Goal: Task Accomplishment & Management: Complete application form

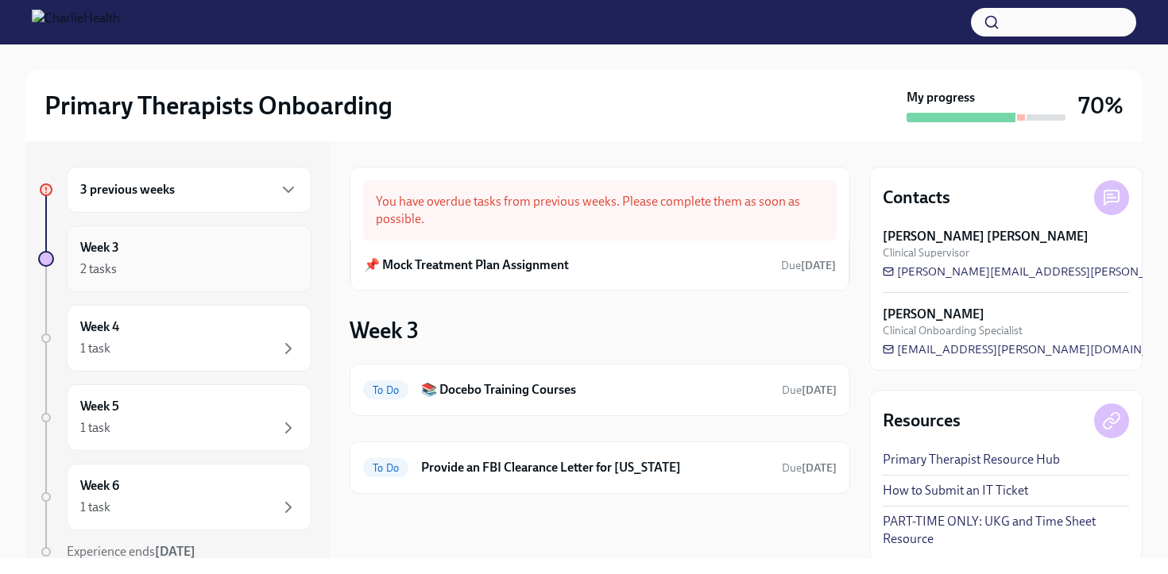
click at [218, 256] on div "Week 3 2 tasks" at bounding box center [189, 259] width 218 height 40
click at [527, 279] on div "📌 Mock Treatment Plan Assignment Due [DATE]" at bounding box center [599, 265] width 499 height 49
click at [520, 265] on h6 "📌 Mock Treatment Plan Assignment" at bounding box center [466, 265] width 205 height 17
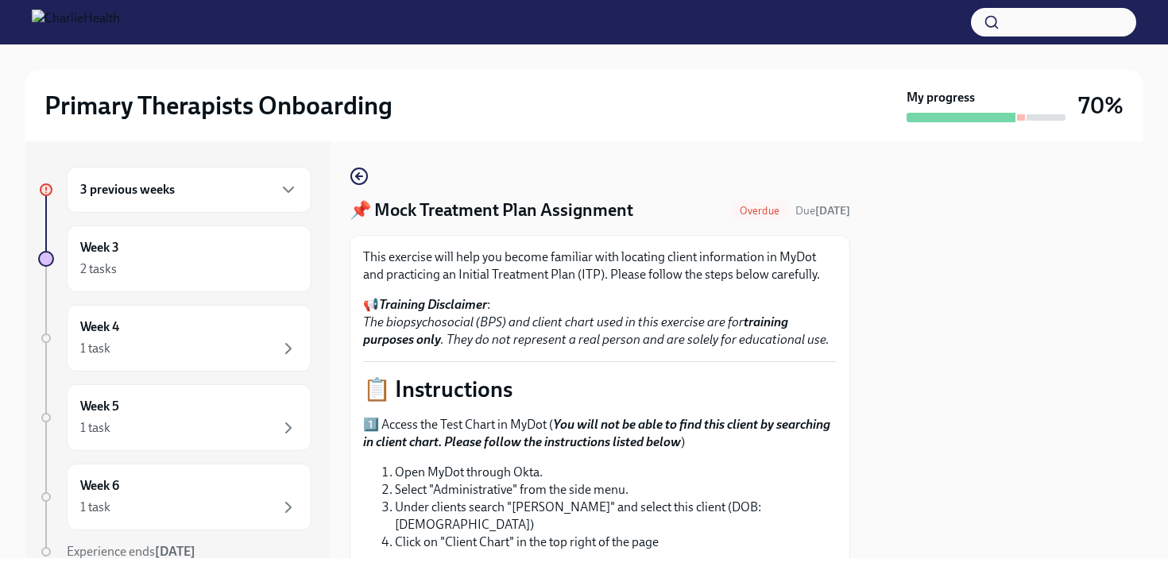
click at [202, 183] on div "3 previous weeks" at bounding box center [189, 189] width 218 height 19
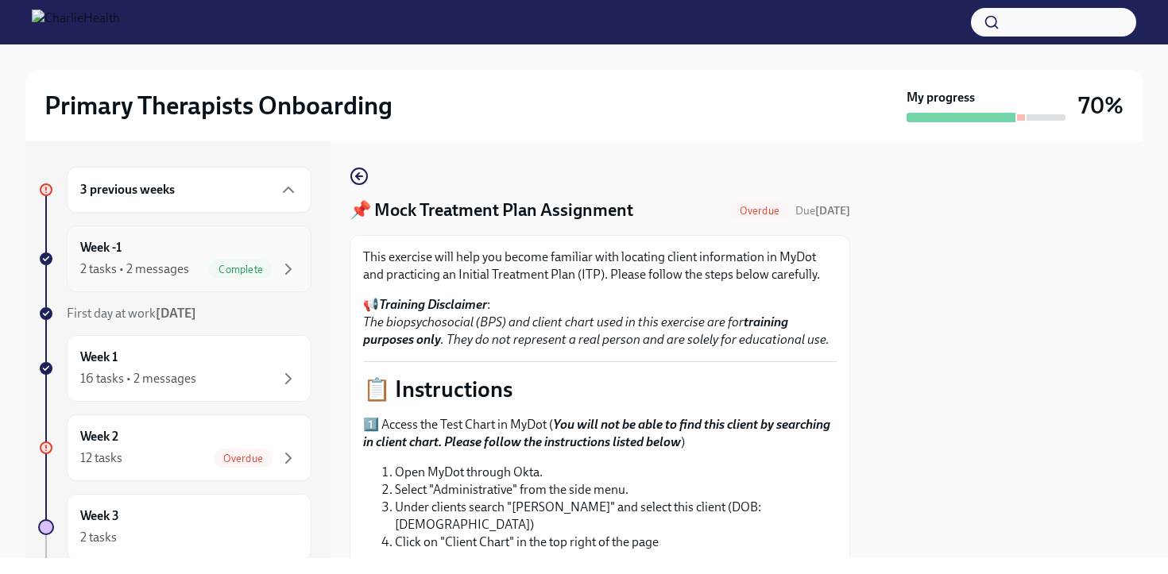
click at [208, 248] on div "Week -1 2 tasks • 2 messages Complete" at bounding box center [189, 259] width 218 height 40
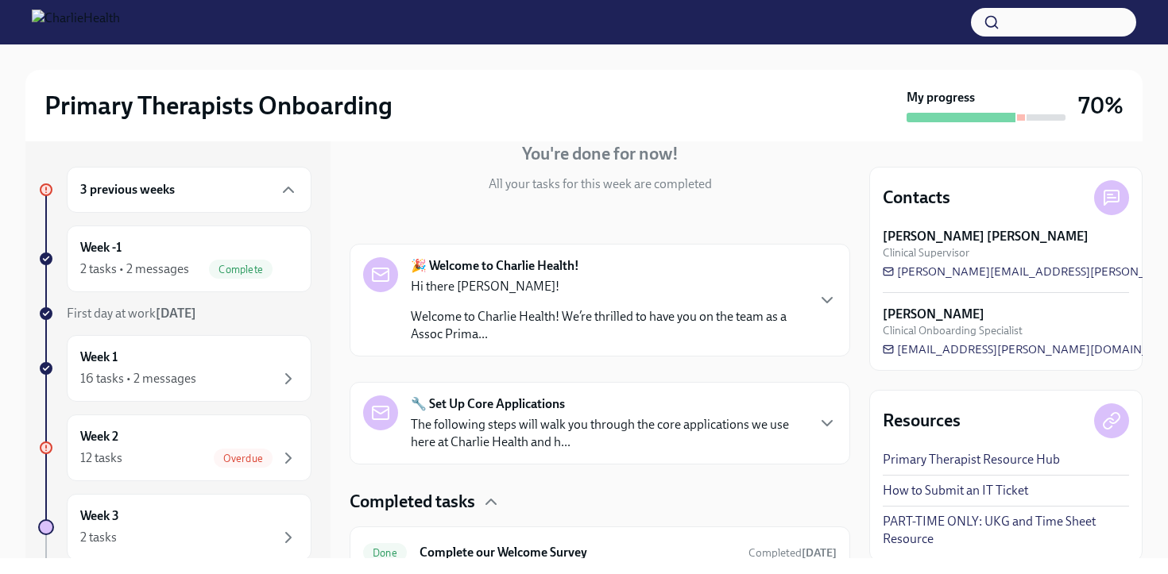
scroll to position [296, 0]
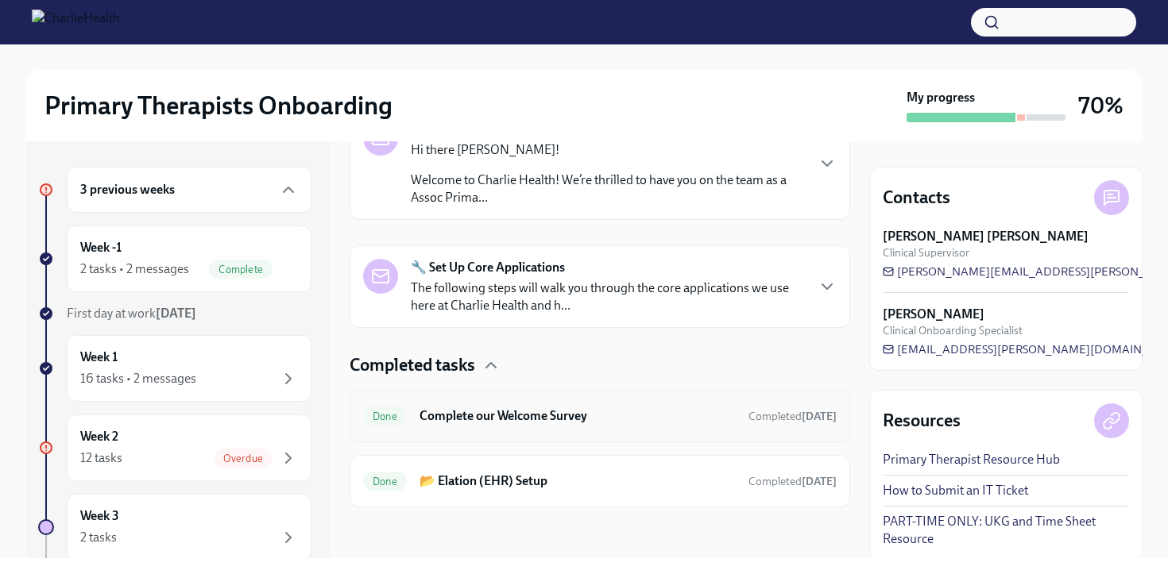
click at [520, 430] on div "Done Complete our Welcome Survey Completed [DATE]" at bounding box center [600, 416] width 501 height 52
click at [516, 419] on h6 "Complete our Welcome Survey" at bounding box center [578, 416] width 316 height 17
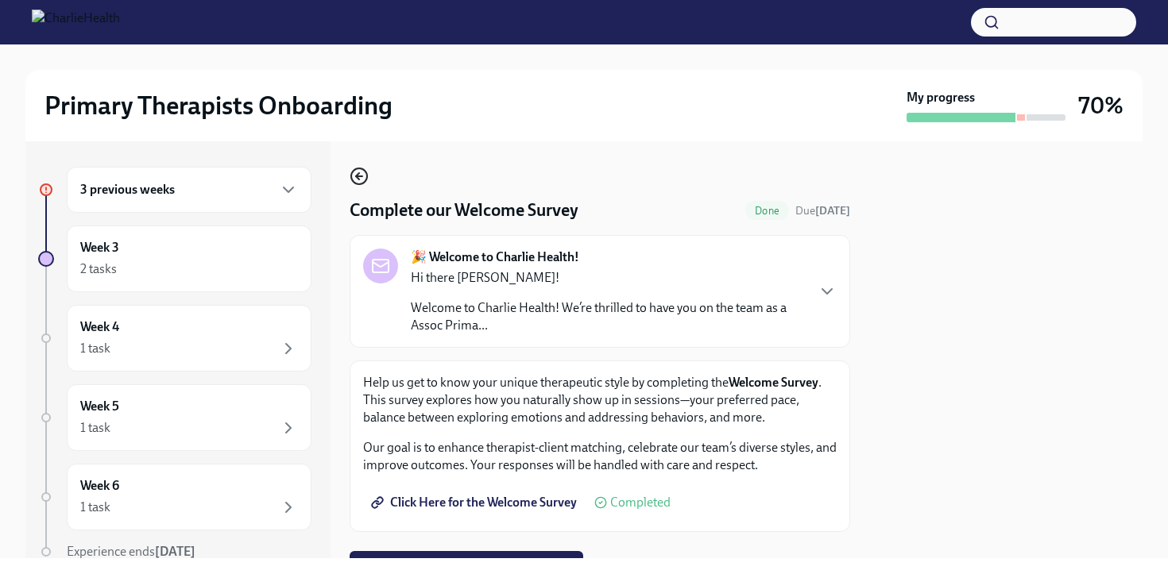
click at [354, 173] on icon "button" at bounding box center [359, 176] width 19 height 19
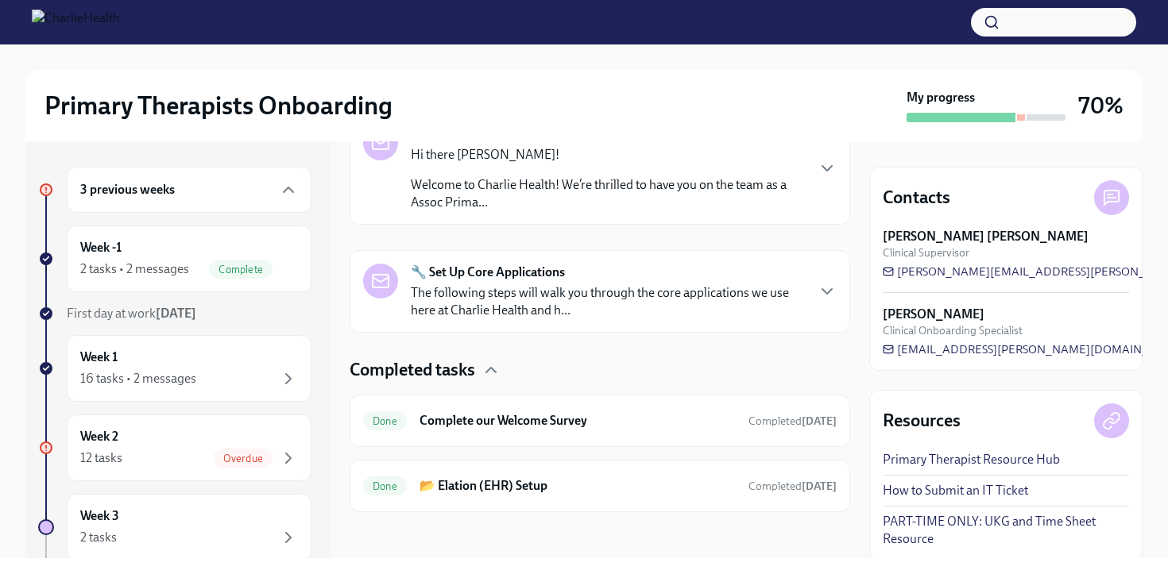
scroll to position [296, 0]
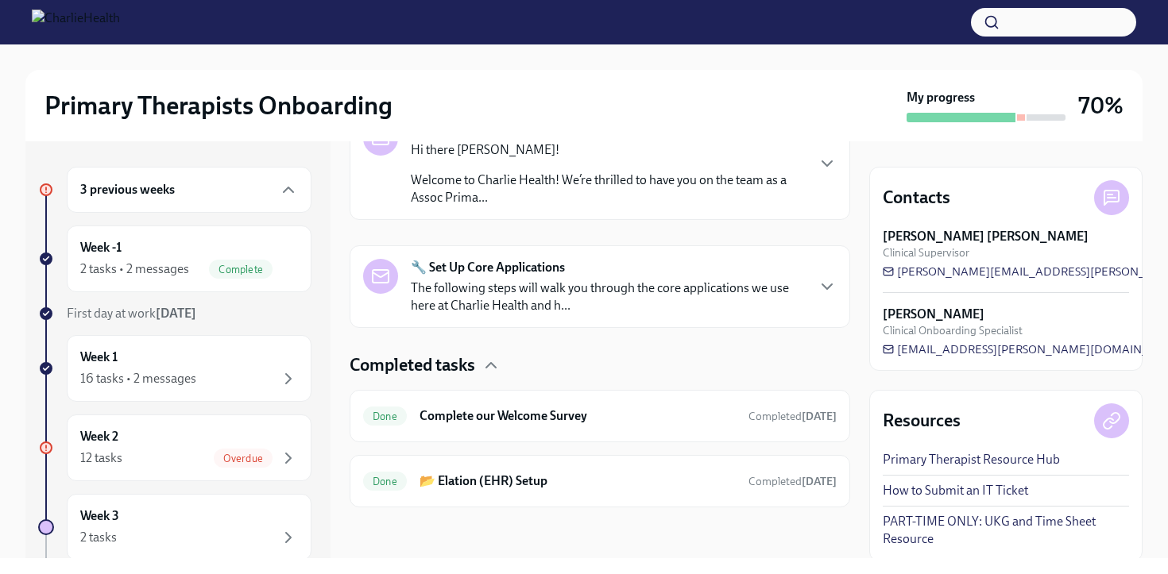
click at [48, 188] on icon at bounding box center [46, 190] width 8 height 8
click at [145, 273] on div "2 tasks • 2 messages" at bounding box center [134, 269] width 109 height 17
click at [153, 342] on div "Week 1 16 tasks • 2 messages" at bounding box center [189, 368] width 245 height 67
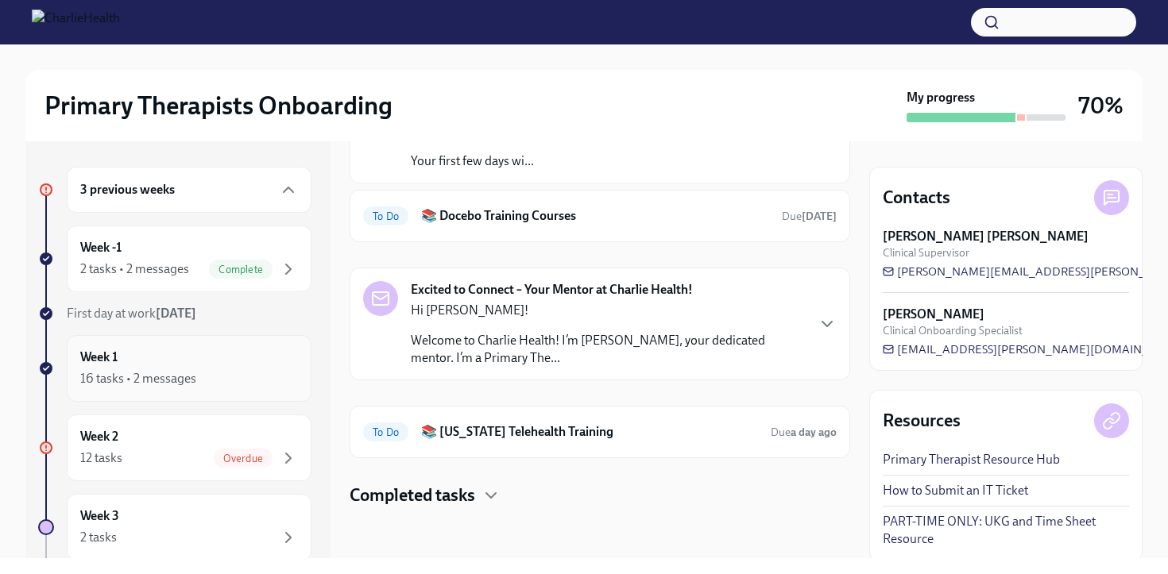
scroll to position [107, 0]
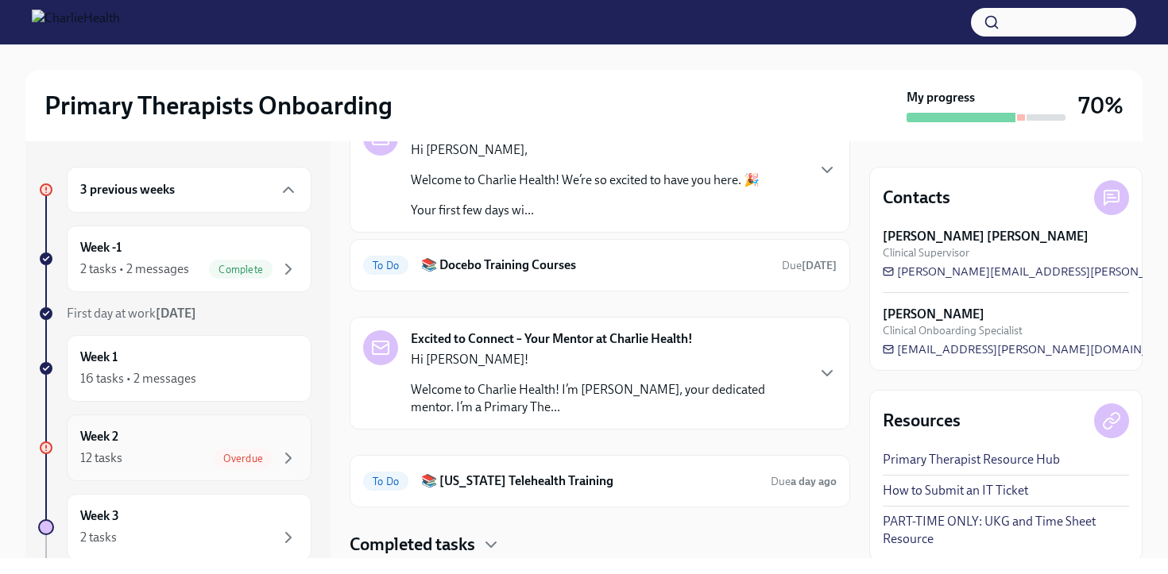
click at [189, 437] on div "Week 2 12 tasks Overdue" at bounding box center [189, 448] width 218 height 40
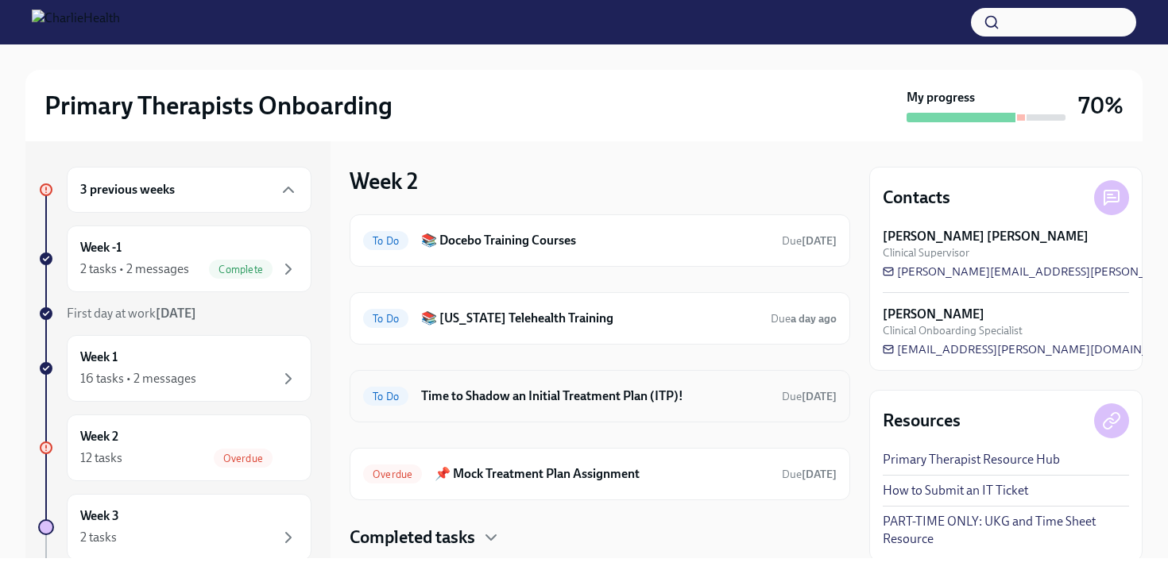
scroll to position [42, 0]
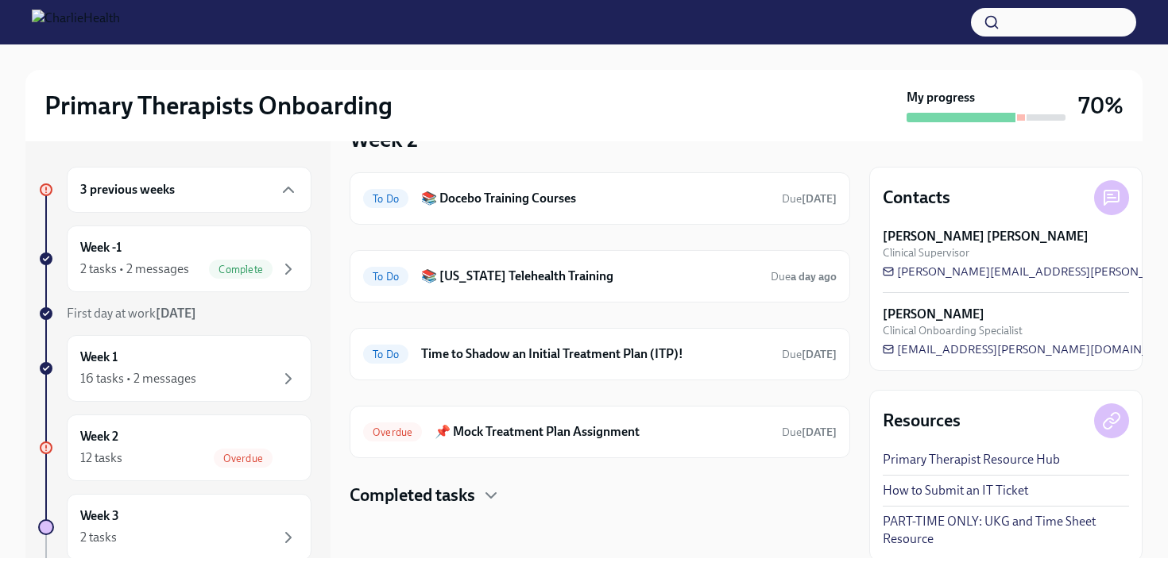
click at [435, 493] on h4 "Completed tasks" at bounding box center [413, 496] width 126 height 24
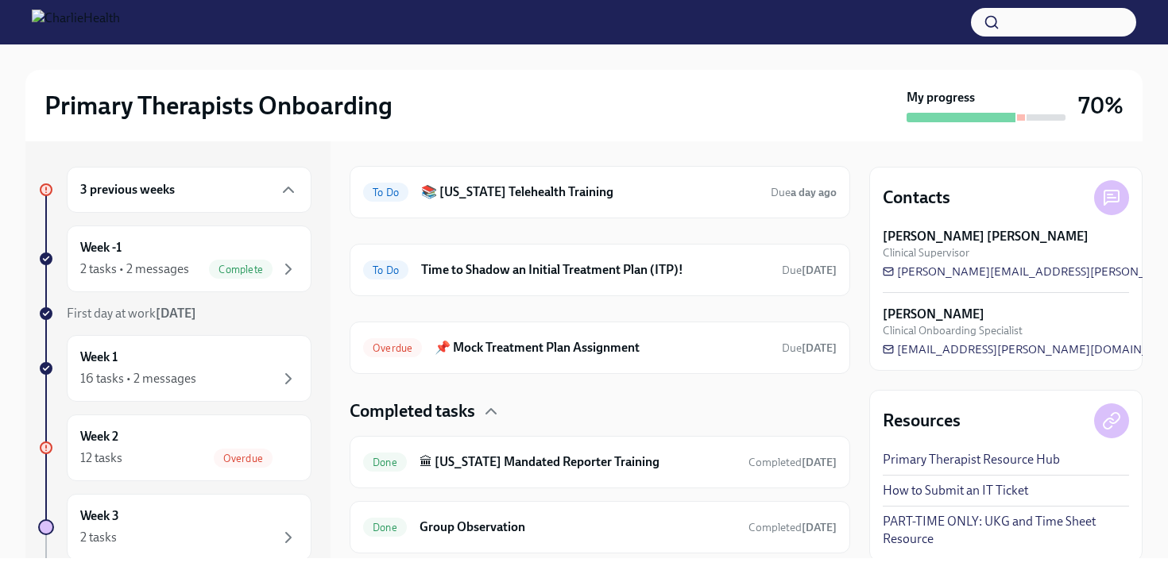
scroll to position [171, 0]
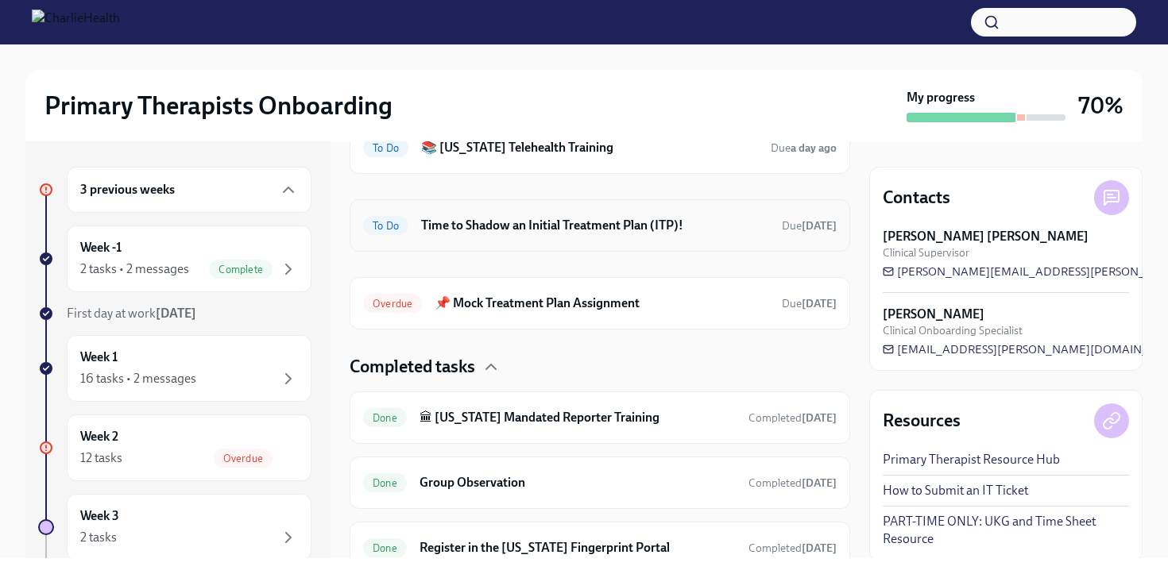
click at [507, 224] on h6 "Time to Shadow an Initial Treatment Plan (ITP)!" at bounding box center [595, 225] width 348 height 17
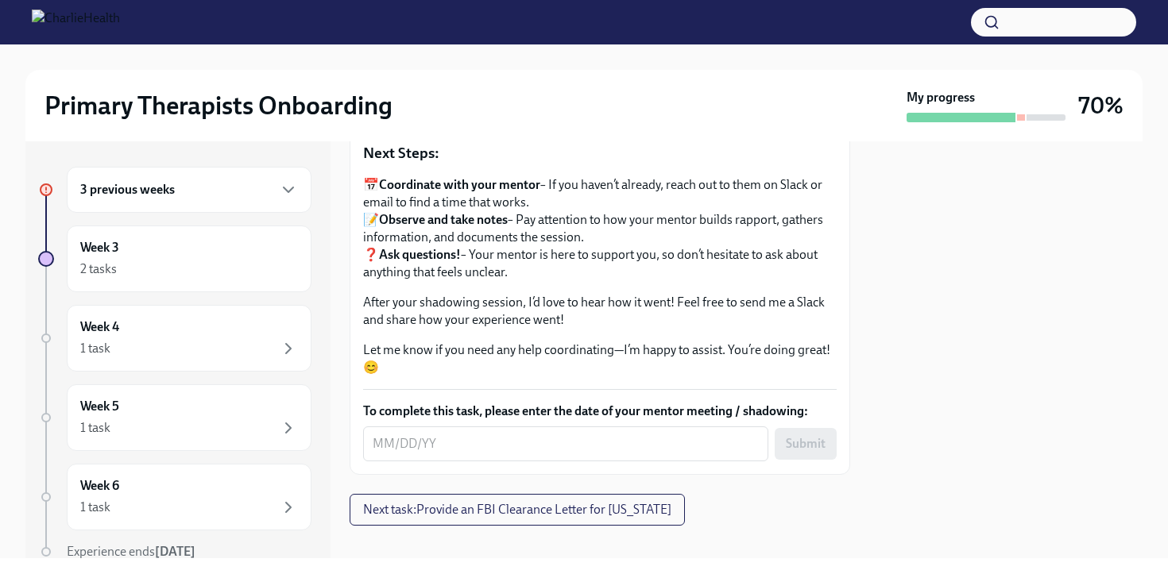
scroll to position [269, 0]
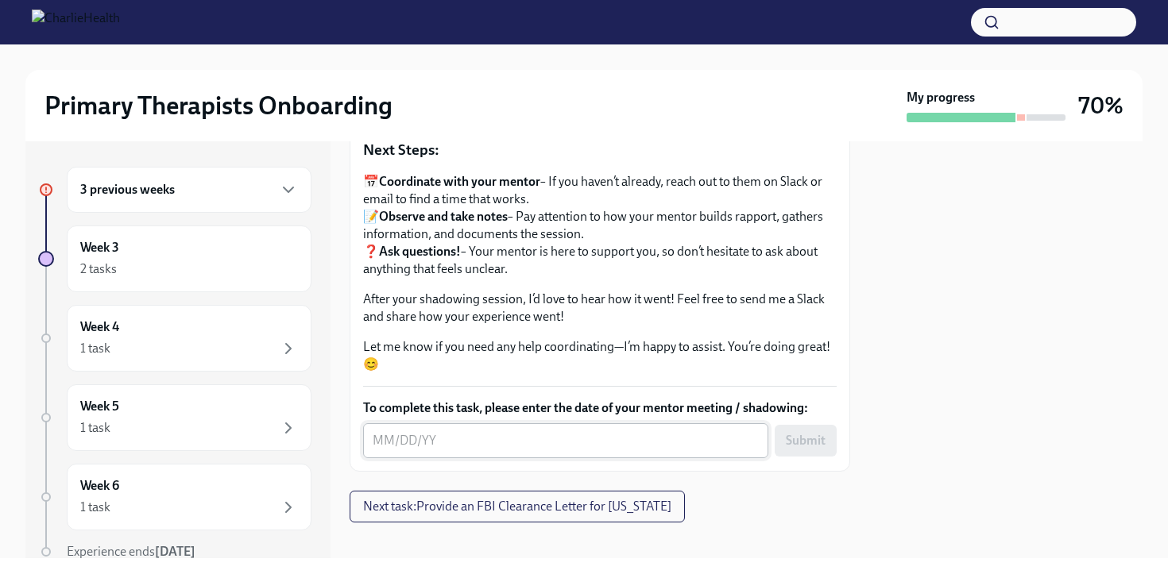
click at [491, 448] on textarea "To complete this task, please enter the date of your mentor meeting / shadowing:" at bounding box center [566, 440] width 386 height 19
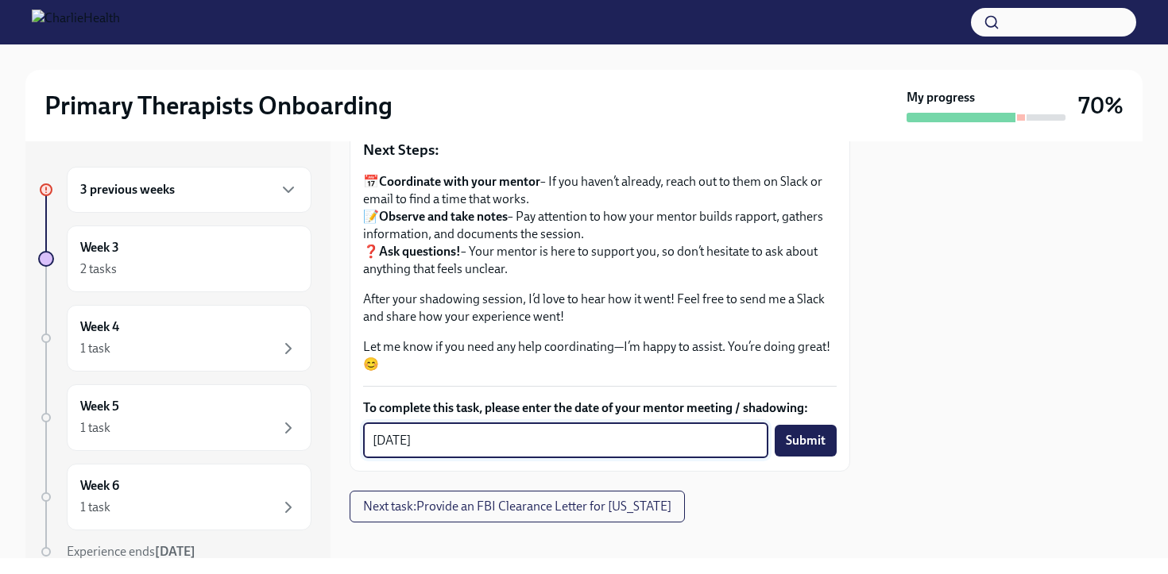
type textarea "[DATE]"
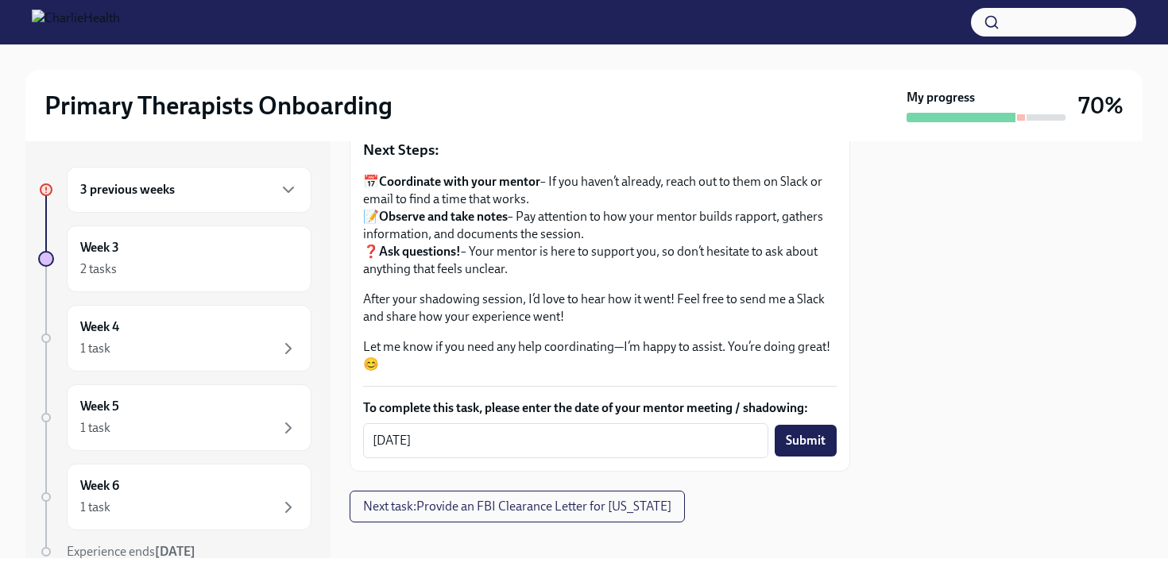
click at [795, 461] on div "Hi [PERSON_NAME]! As part of your onboarding, you are able to request to shadow…" at bounding box center [600, 219] width 501 height 506
click at [800, 454] on button "Submit" at bounding box center [806, 441] width 62 height 32
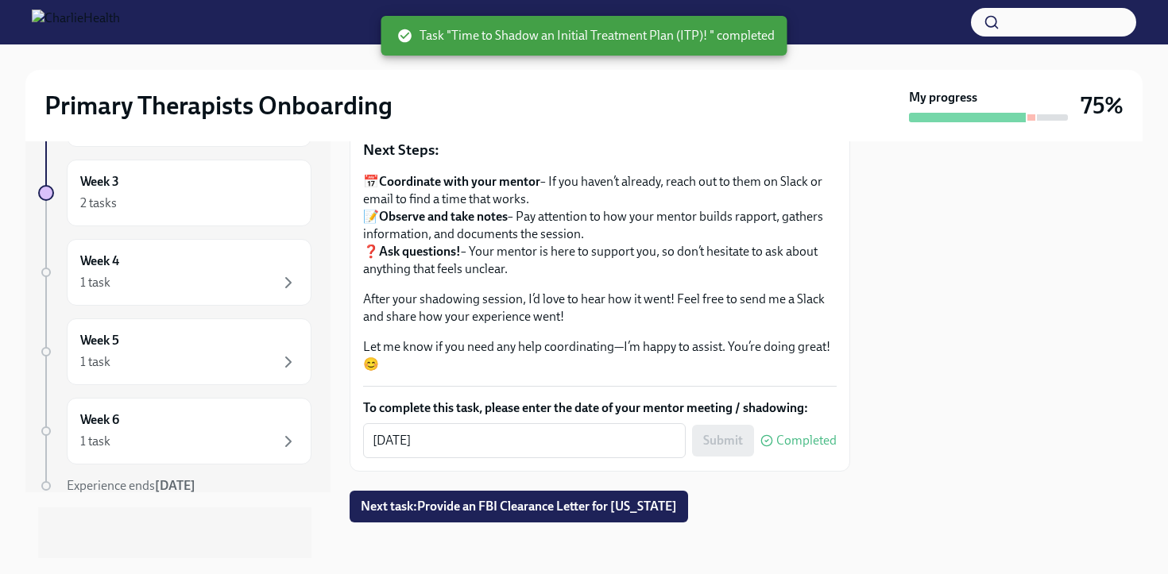
scroll to position [0, 0]
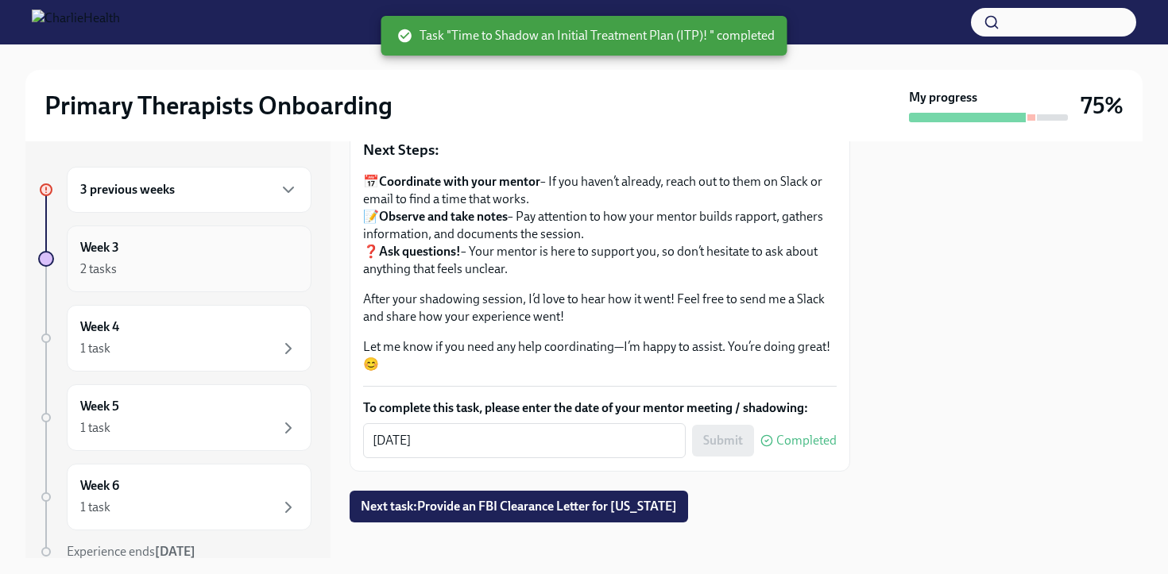
click at [226, 269] on div "2 tasks" at bounding box center [189, 269] width 218 height 19
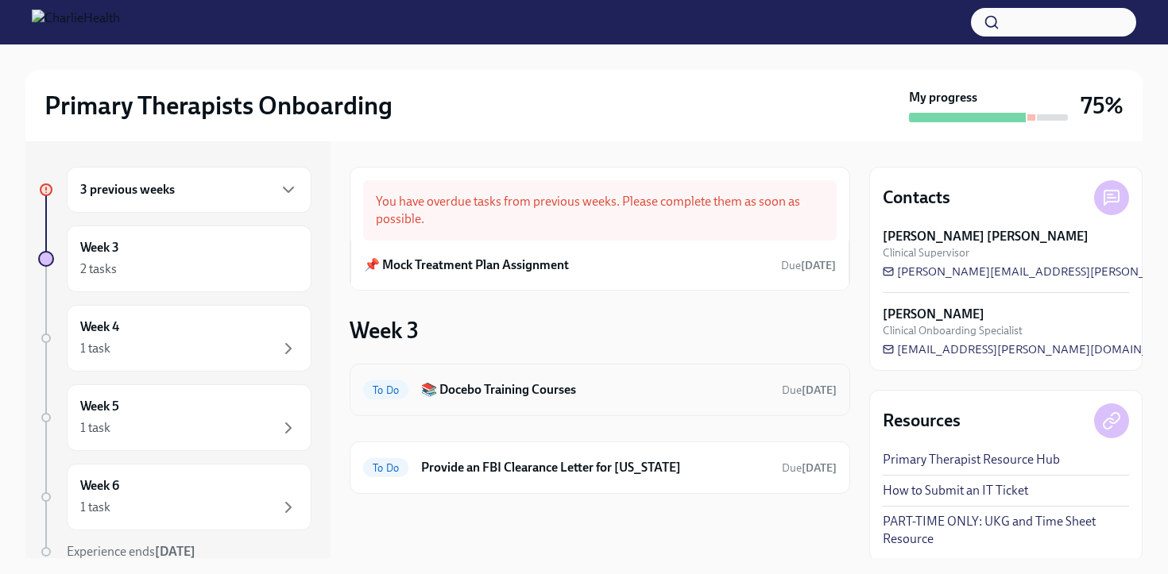
click at [400, 403] on div "To Do 📚 Docebo Training Courses Due [DATE]" at bounding box center [600, 390] width 501 height 52
click at [450, 387] on h6 "📚 Docebo Training Courses" at bounding box center [595, 389] width 348 height 17
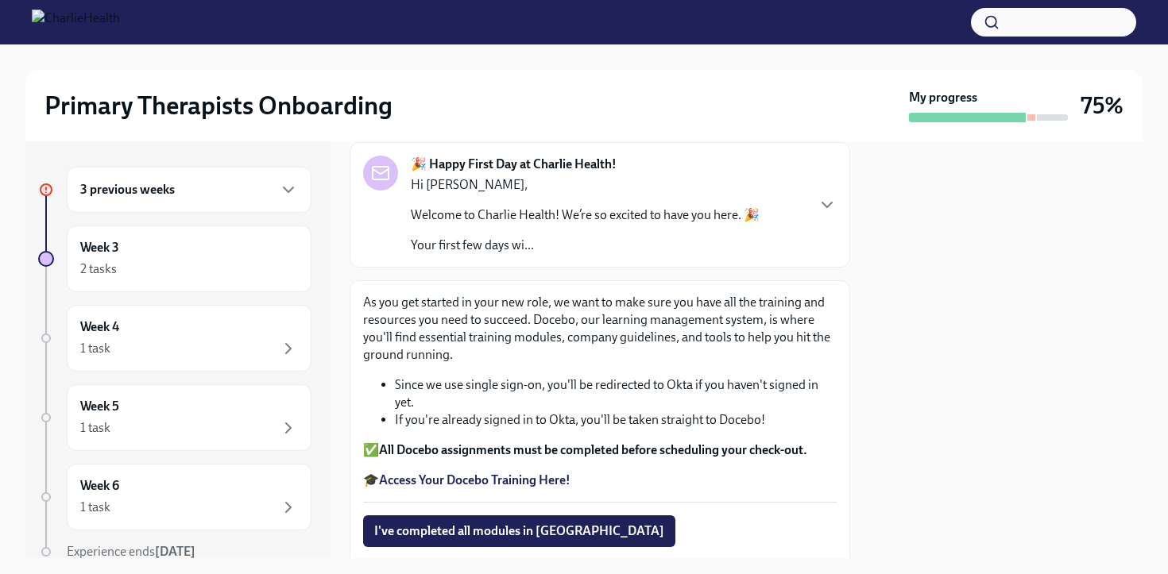
scroll to position [70, 0]
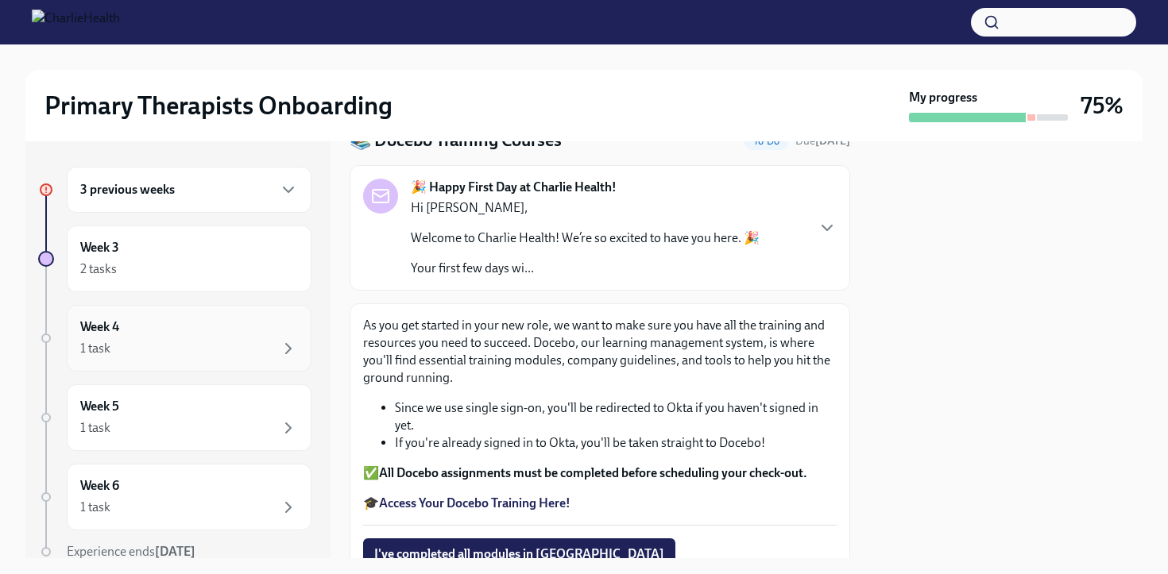
click at [243, 327] on div "Week 4 1 task" at bounding box center [189, 339] width 218 height 40
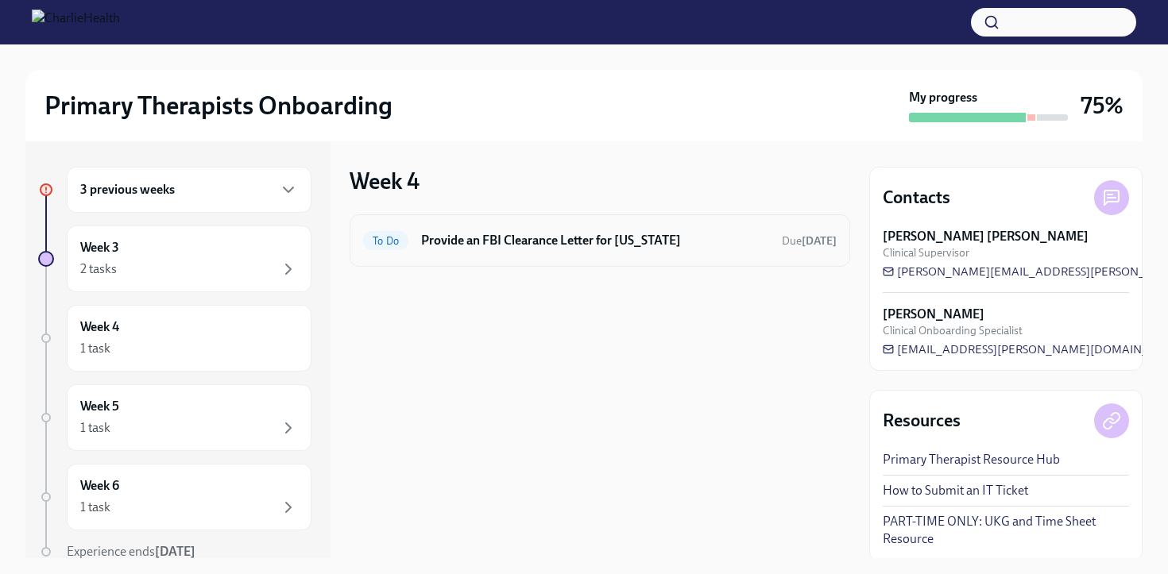
click at [567, 246] on h6 "Provide an FBI Clearance Letter for [US_STATE]" at bounding box center [595, 240] width 348 height 17
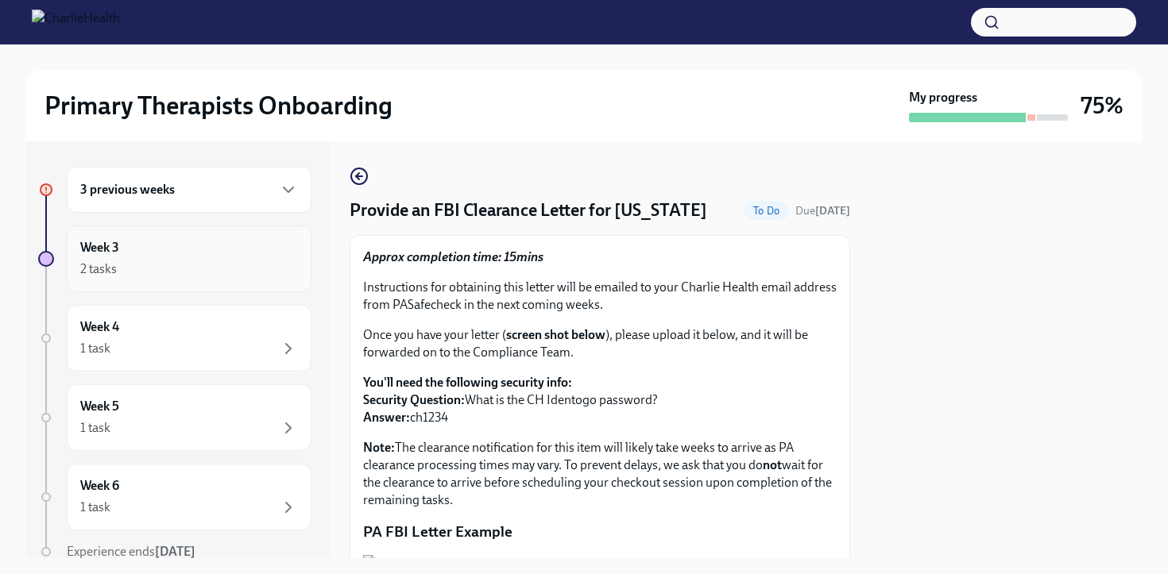
click at [259, 265] on div "2 tasks" at bounding box center [189, 269] width 218 height 19
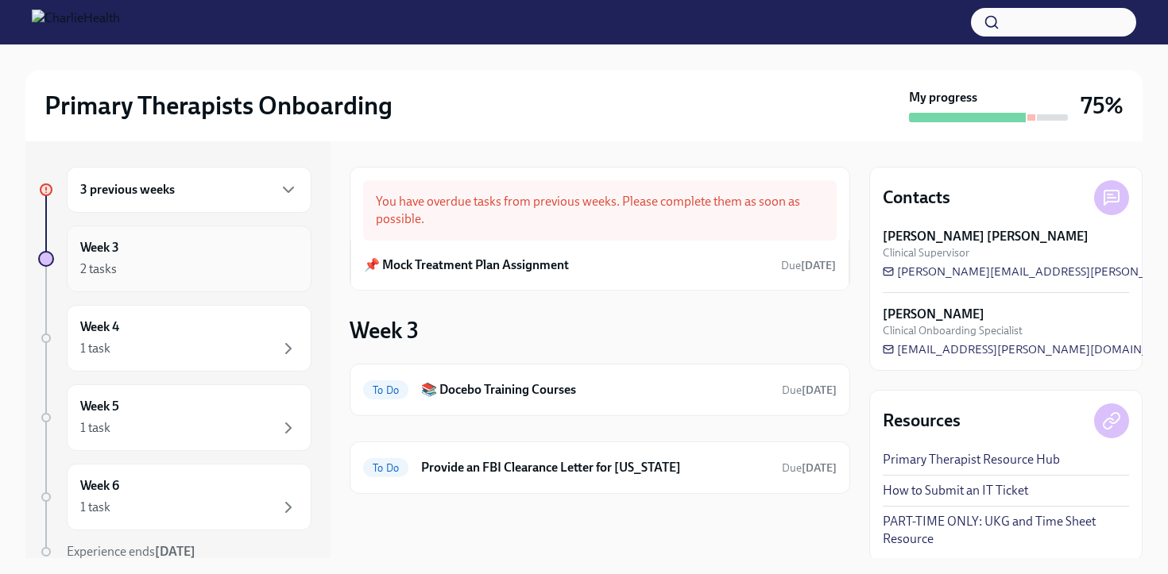
click at [144, 273] on div "2 tasks" at bounding box center [189, 269] width 218 height 19
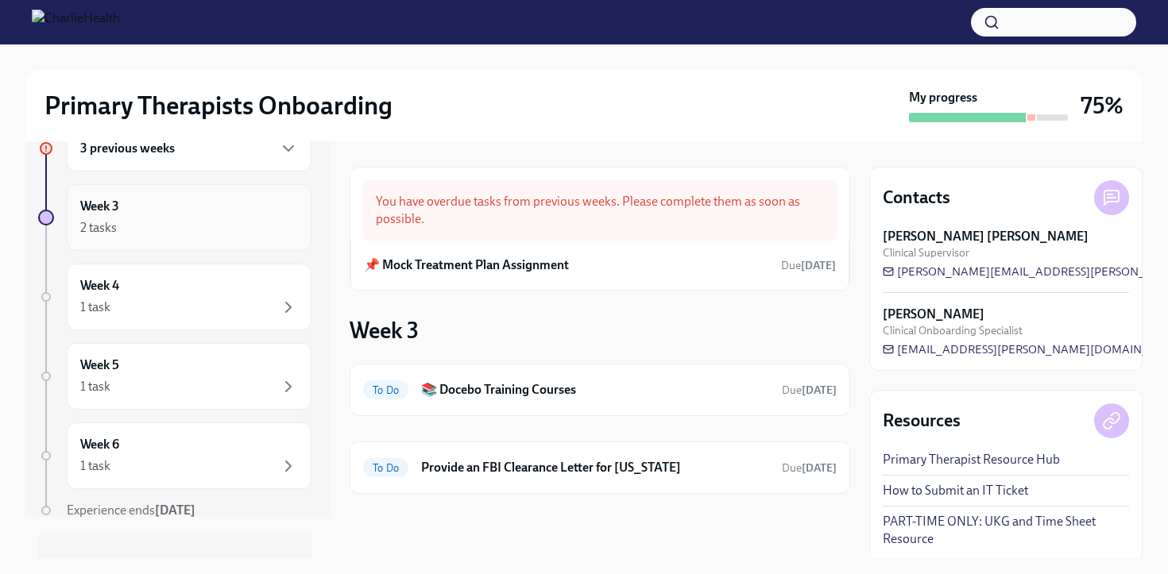
scroll to position [55, 0]
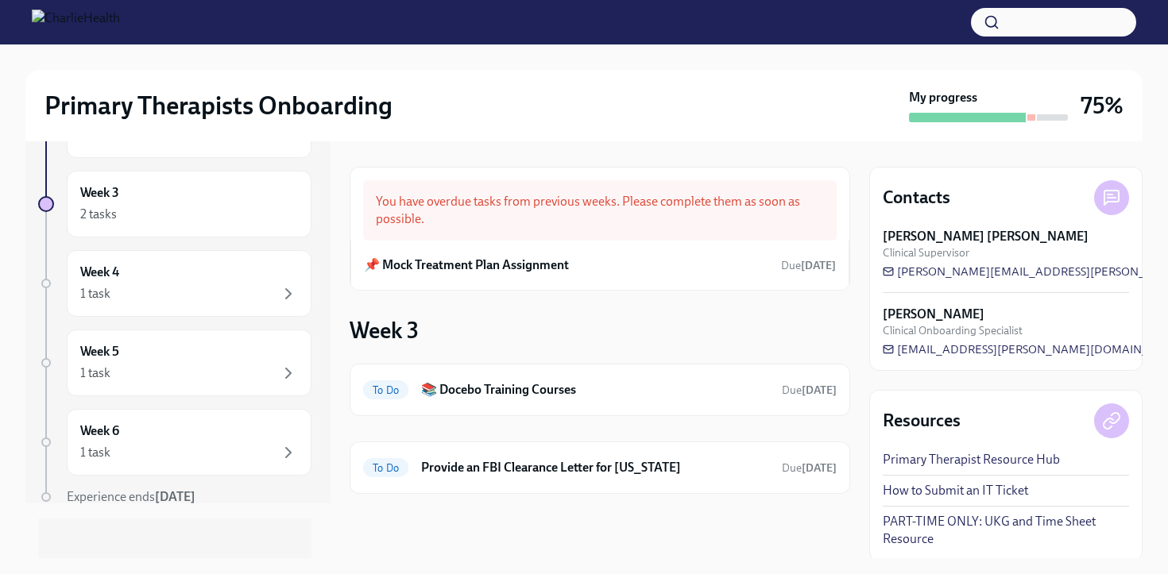
click at [175, 146] on div "3 previous weeks" at bounding box center [189, 135] width 245 height 46
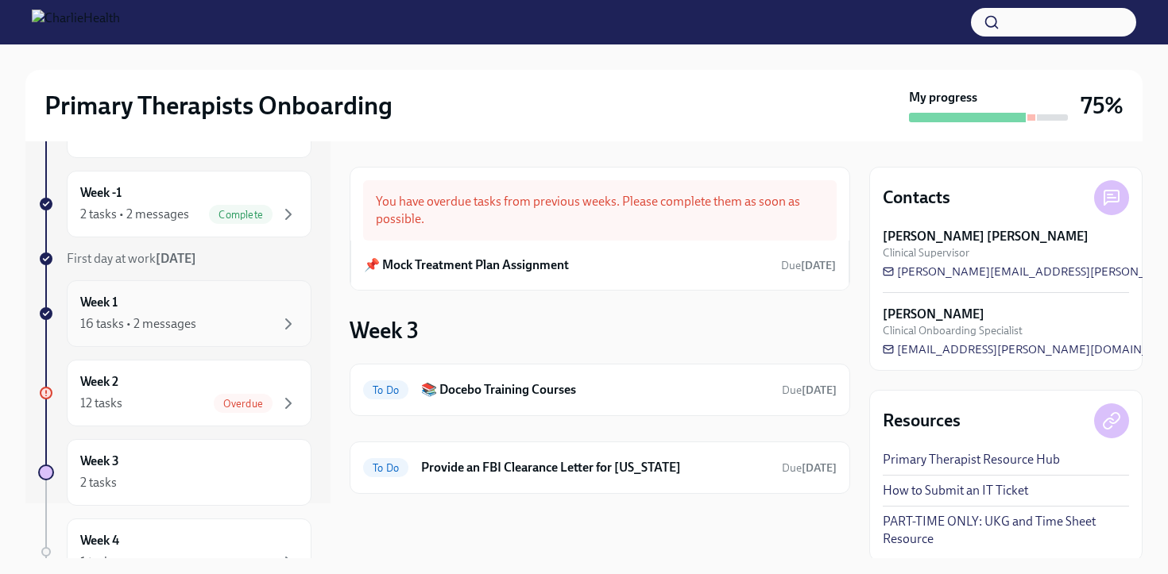
scroll to position [40, 0]
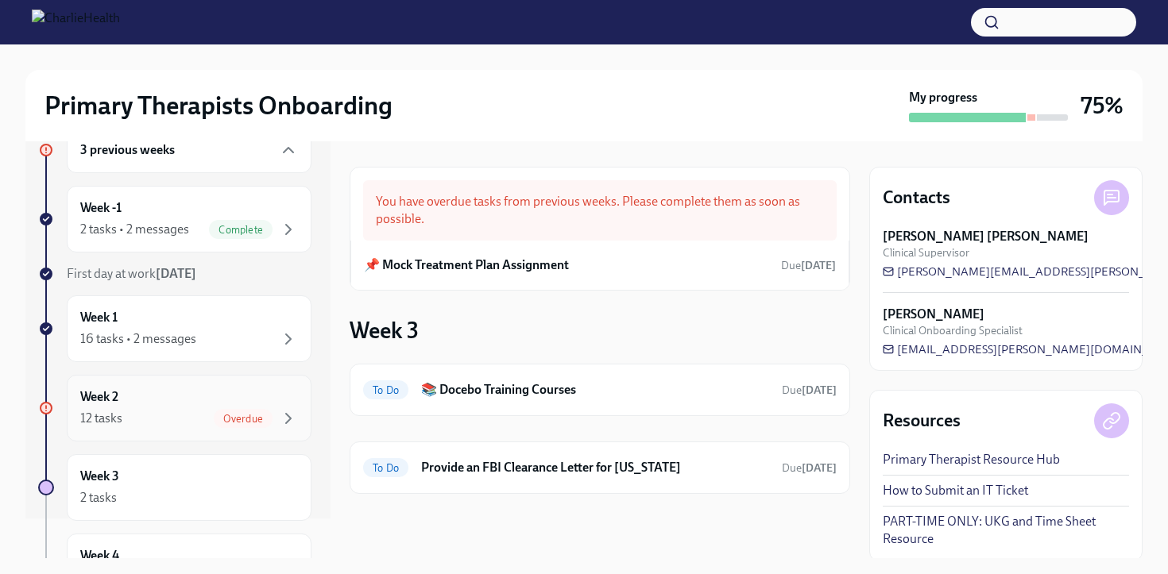
click at [183, 393] on div "Week 2 12 tasks Overdue" at bounding box center [189, 409] width 218 height 40
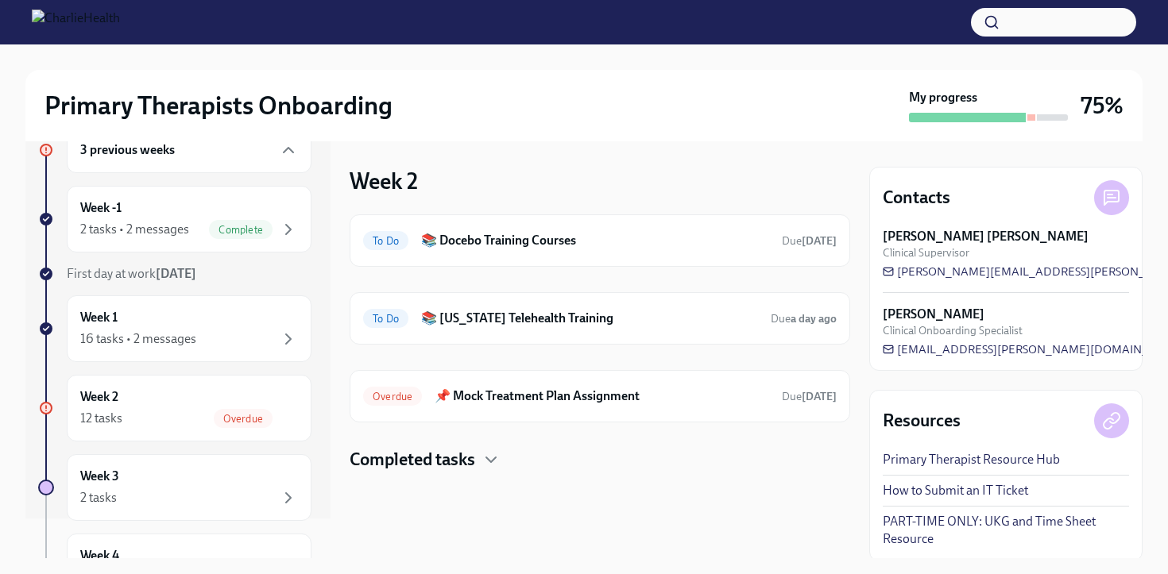
click at [416, 462] on h4 "Completed tasks" at bounding box center [413, 460] width 126 height 24
